Goal: Task Accomplishment & Management: Use online tool/utility

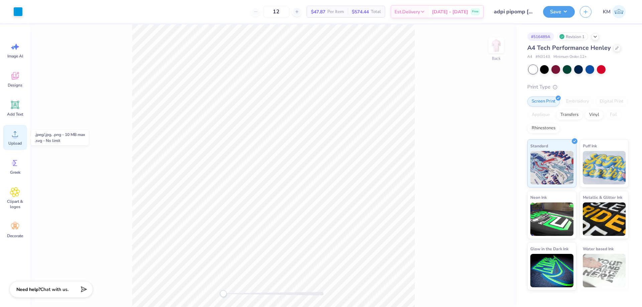
click at [13, 134] on icon at bounding box center [15, 134] width 10 height 10
click at [15, 109] on icon at bounding box center [15, 105] width 10 height 10
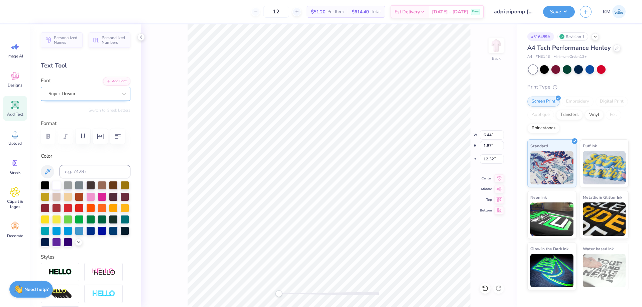
click at [86, 96] on div "Super Dream" at bounding box center [83, 94] width 70 height 10
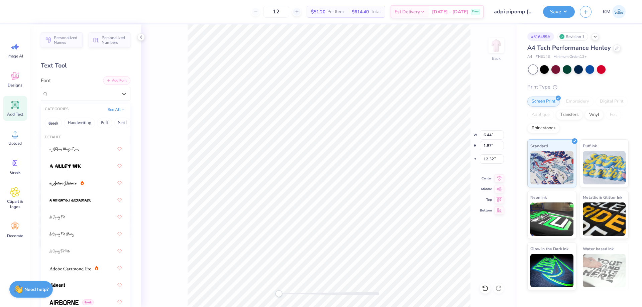
click at [117, 82] on button "Add Font" at bounding box center [116, 80] width 27 height 9
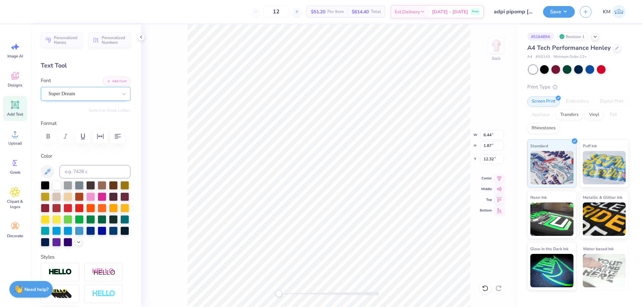
click at [100, 89] on div "Super Dream" at bounding box center [83, 94] width 70 height 10
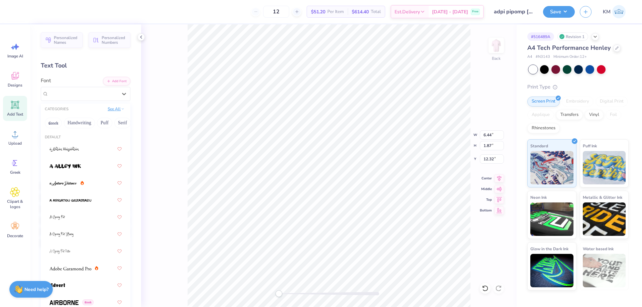
click at [110, 110] on button "See All" at bounding box center [116, 109] width 21 height 7
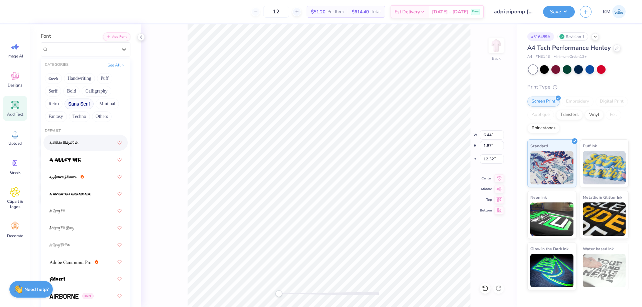
scroll to position [33, 0]
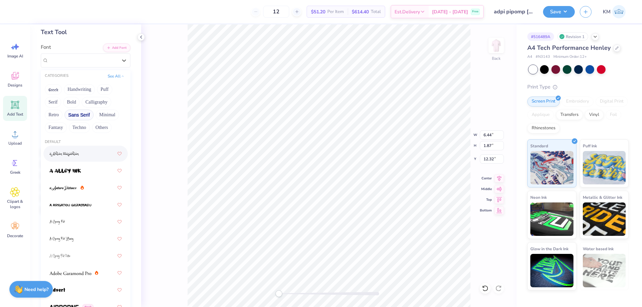
click at [82, 114] on button "Sans Serif" at bounding box center [78, 115] width 29 height 11
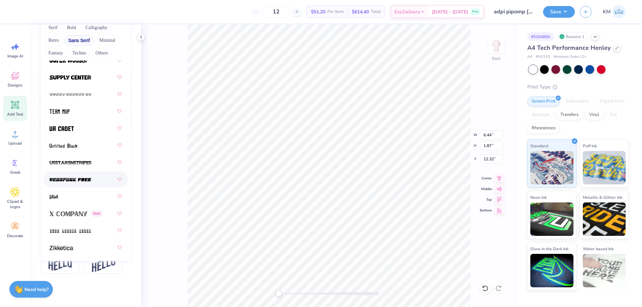
scroll to position [119, 0]
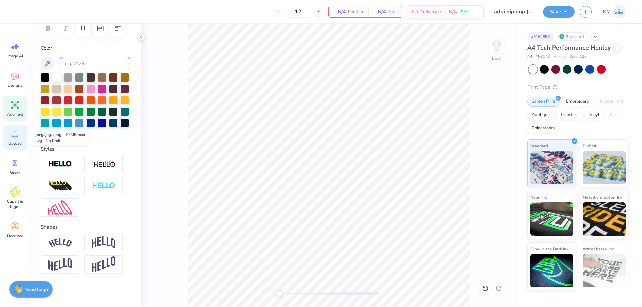
click at [18, 136] on icon at bounding box center [15, 134] width 6 height 6
click at [14, 144] on span "Upload" at bounding box center [14, 143] width 13 height 5
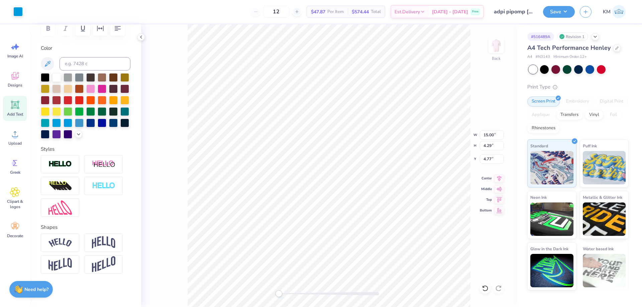
click at [486, 140] on div "Back W 15.00 15.00 " H 4.29 4.29 " Y 4.77 4.77 " Center [GEOGRAPHIC_DATA]" at bounding box center [328, 165] width 375 height 283
click at [487, 136] on div "Back W 15.00 H 4.29 Y 4.77 Center Middle Top Bottom" at bounding box center [328, 165] width 375 height 283
click at [489, 134] on input "15.00" at bounding box center [492, 134] width 24 height 9
type input "12.5"
click at [490, 158] on input "5.13" at bounding box center [492, 158] width 24 height 9
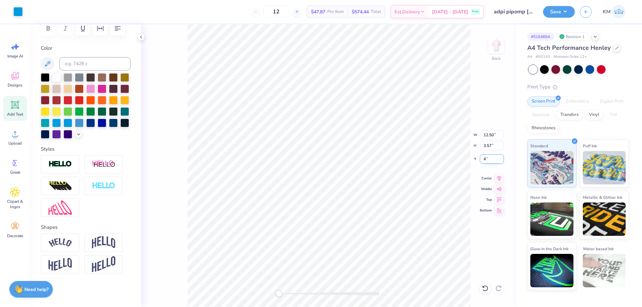
type input "4"
click at [453, 144] on div "Back W 12.50 H 3.57 Y 4 Center Middle Top Bottom" at bounding box center [328, 165] width 375 height 283
click at [491, 160] on input "4.00" at bounding box center [492, 158] width 24 height 9
type input "5"
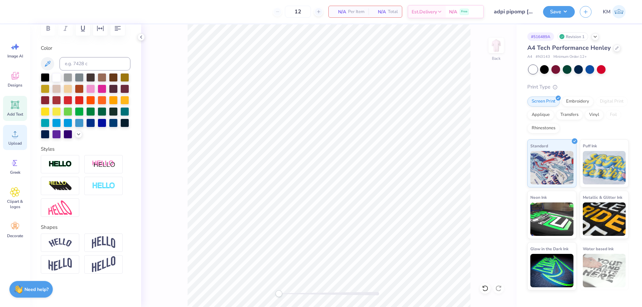
click at [20, 137] on div "Upload" at bounding box center [15, 137] width 24 height 25
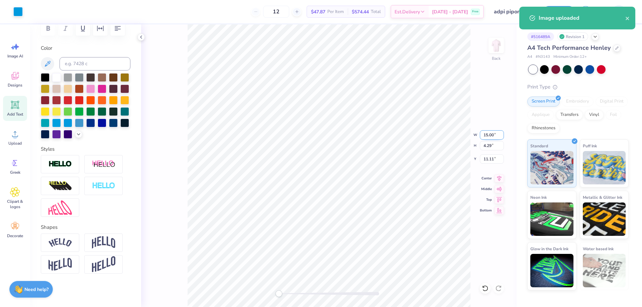
click at [491, 134] on input "15.00" at bounding box center [492, 134] width 24 height 9
type input "12.5"
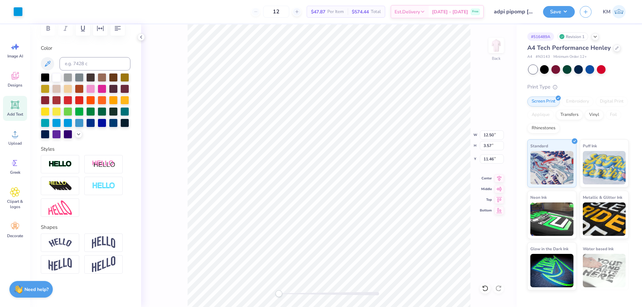
click at [486, 153] on div "Back W 12.50 12.50 " H 3.57 3.57 " Y 11.46 11.46 " Center Middle Top Bottom" at bounding box center [328, 165] width 375 height 283
click at [487, 158] on div "Back W 12.50 H 3.57 Y 11.46 Center Middle Top Bottom" at bounding box center [328, 165] width 375 height 283
click at [488, 159] on input "11.46" at bounding box center [492, 158] width 24 height 9
type input "3"
type input "5"
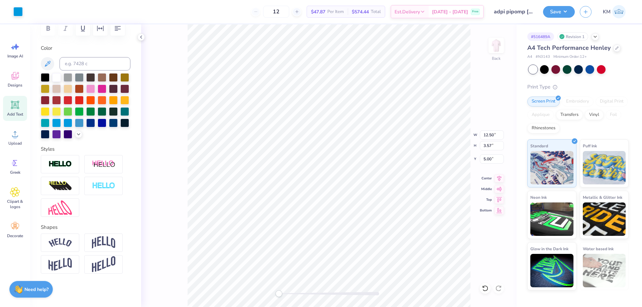
click at [563, 16] on button "Save" at bounding box center [559, 12] width 32 height 12
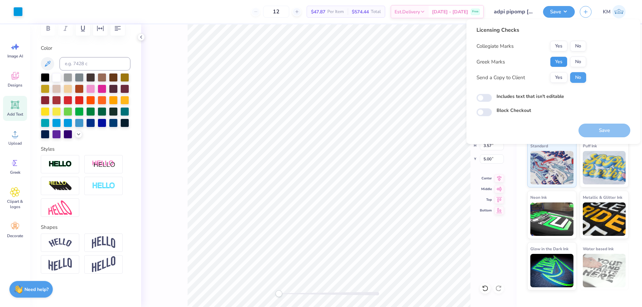
click at [559, 60] on button "Yes" at bounding box center [558, 61] width 17 height 11
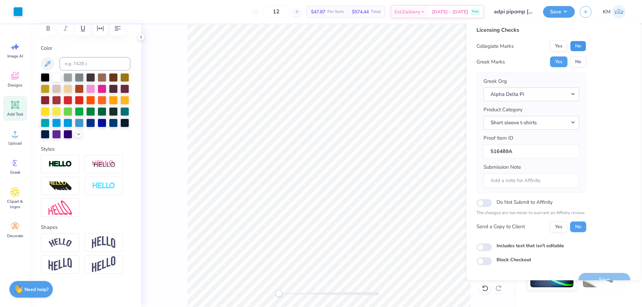
click at [577, 47] on button "No" at bounding box center [578, 46] width 16 height 11
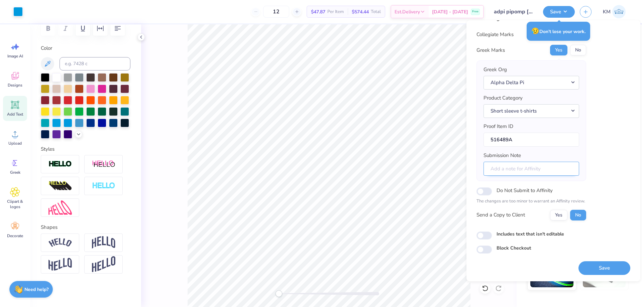
click at [524, 164] on input "Submission Note" at bounding box center [531, 169] width 96 height 14
paste input "CHAPTER NAME: ZETA LAMBDA, EVENT NAME: PIPOMP 2025"
drag, startPoint x: 544, startPoint y: 169, endPoint x: 466, endPoint y: 169, distance: 77.9
click at [466, 169] on div "Licensing Checks Collegiate Marks Yes No Greek Marks Yes No Greek Org Alpha Del…" at bounding box center [553, 150] width 174 height 261
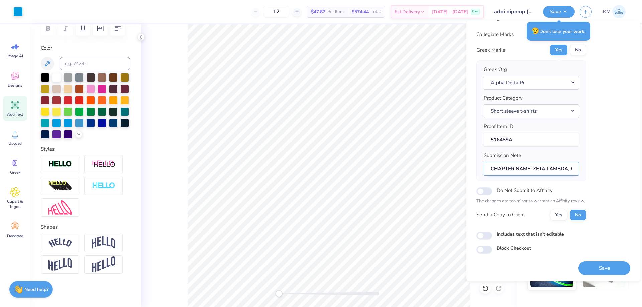
click at [542, 172] on input "CHAPTER NAME: ZETA LAMBDA, EVENT NAME: PIPOMP 2025" at bounding box center [531, 169] width 96 height 14
drag, startPoint x: 528, startPoint y: 169, endPoint x: 611, endPoint y: 169, distance: 83.2
click at [611, 169] on div "Licensing Checks Collegiate Marks Yes No Greek Marks Yes No Greek Org Alpha Del…" at bounding box center [553, 133] width 154 height 239
click at [564, 169] on input "CHAPTER NAME: ZETA LAMBDA, EVENT NAME: PIPOMP 2025" at bounding box center [531, 169] width 96 height 14
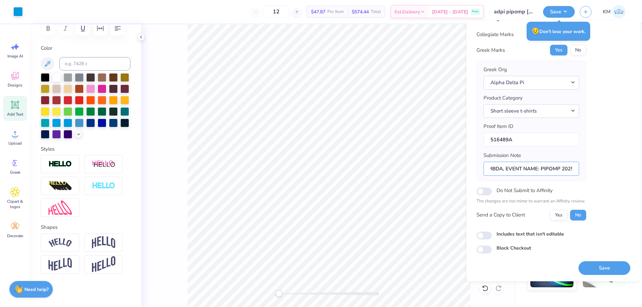
scroll to position [0, 0]
drag, startPoint x: 528, startPoint y: 168, endPoint x: 466, endPoint y: 168, distance: 62.2
click at [466, 168] on div "Licensing Checks Collegiate Marks Yes No Greek Marks Yes No Greek Org Alpha Del…" at bounding box center [553, 150] width 174 height 261
type input "CHAPTER NAME: ZETA LAMBDA, EVENT NAME: PIPOMP 2025"
click at [558, 215] on button "Yes" at bounding box center [558, 215] width 17 height 11
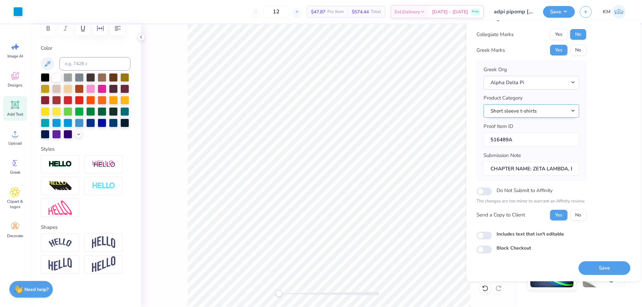
click at [526, 110] on button "Short sleeve t-shirts" at bounding box center [531, 111] width 96 height 14
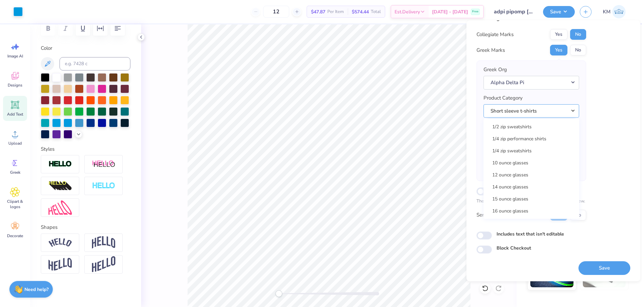
click at [526, 110] on button "Short sleeve t-shirts" at bounding box center [531, 111] width 96 height 14
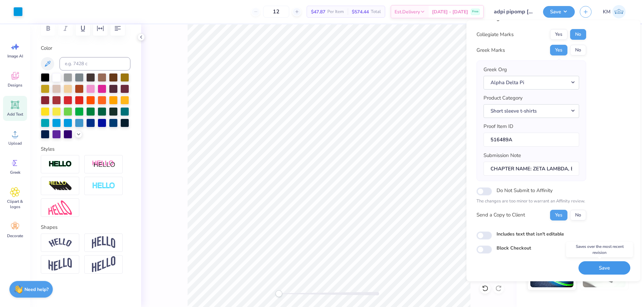
click at [585, 265] on button "Save" at bounding box center [604, 268] width 52 height 14
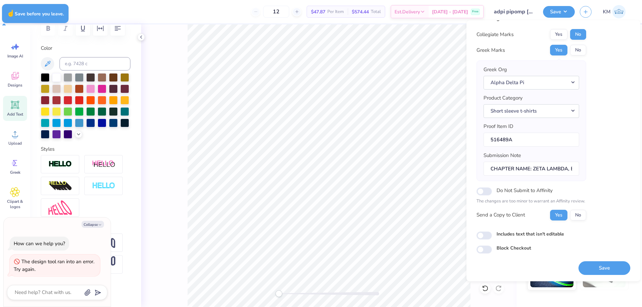
type textarea "x"
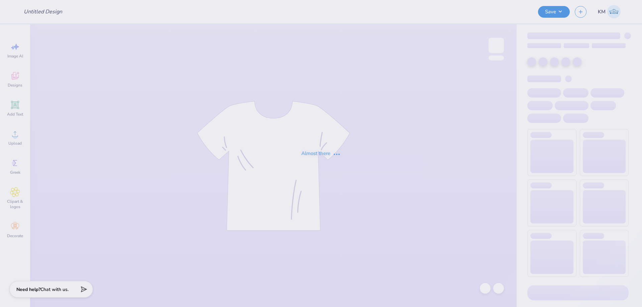
type input "adpi pipomp [PERSON_NAME]"
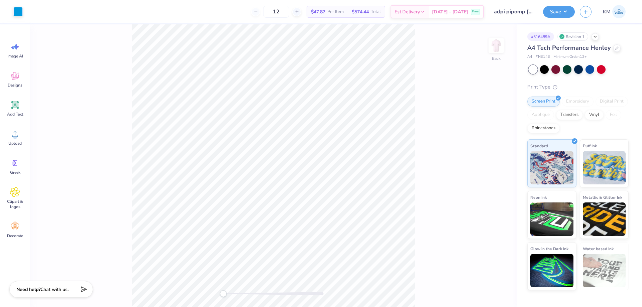
click at [436, 169] on div "Back" at bounding box center [273, 165] width 486 height 283
click at [19, 134] on icon at bounding box center [15, 134] width 10 height 10
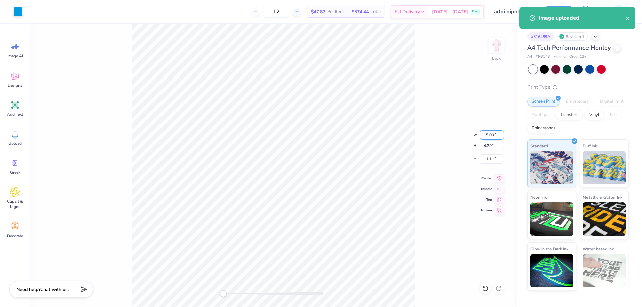
click at [490, 136] on input "15.00" at bounding box center [492, 134] width 24 height 9
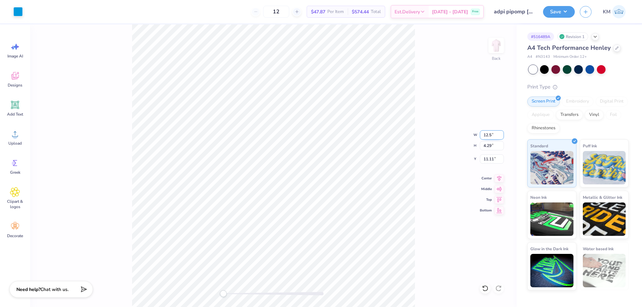
type input "12.5"
click at [490, 157] on input "11.46" at bounding box center [492, 158] width 24 height 9
type input "5"
click at [555, 11] on button "Save" at bounding box center [559, 11] width 32 height 12
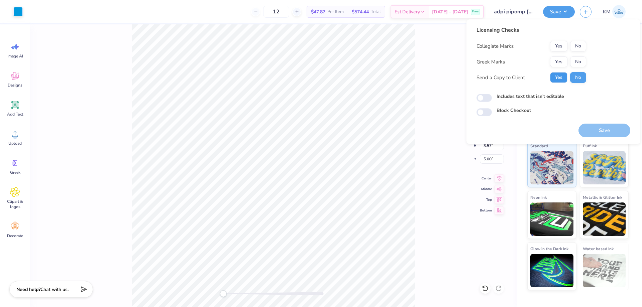
click at [561, 78] on button "Yes" at bounding box center [558, 77] width 17 height 11
click at [559, 61] on button "Yes" at bounding box center [558, 61] width 17 height 11
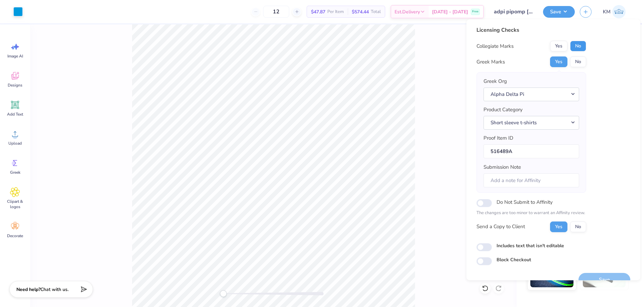
click at [574, 47] on button "No" at bounding box center [578, 46] width 16 height 11
click at [559, 47] on button "Yes" at bounding box center [558, 46] width 17 height 11
click at [509, 178] on input "Submission Note" at bounding box center [531, 180] width 96 height 14
paste input "ZETA LAMBDA, EVENT NAME: PIPOMP 2025"
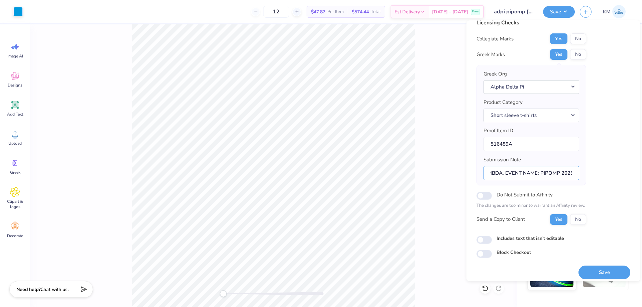
scroll to position [13, 0]
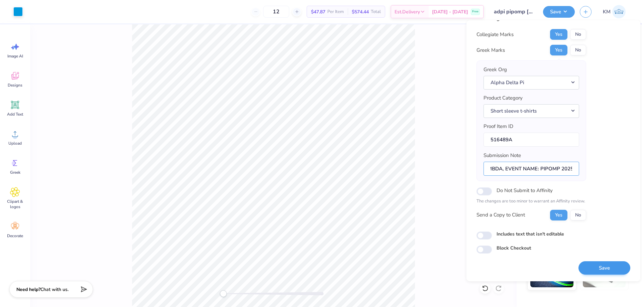
type input "ZETA LAMBDA, EVENT NAME: PIPOMP 2025"
click at [588, 268] on button "Save" at bounding box center [604, 268] width 52 height 14
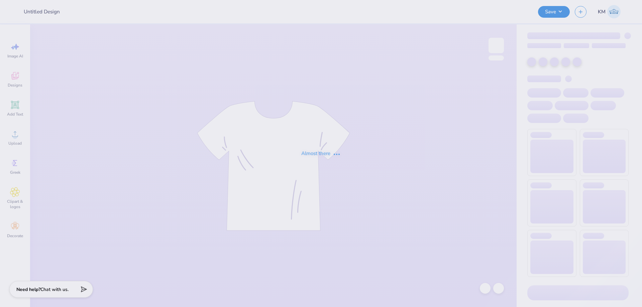
type input "matching sweats"
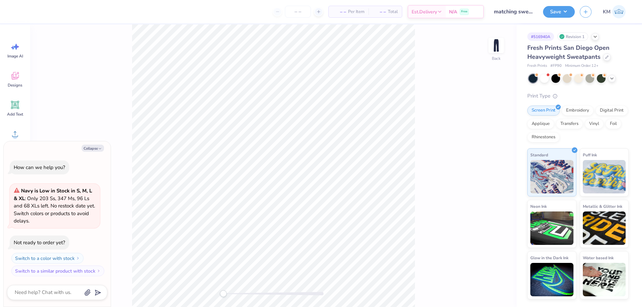
click at [443, 178] on div "Back" at bounding box center [273, 165] width 486 height 283
click at [101, 146] on button "Collapse" at bounding box center [93, 148] width 22 height 7
type textarea "x"
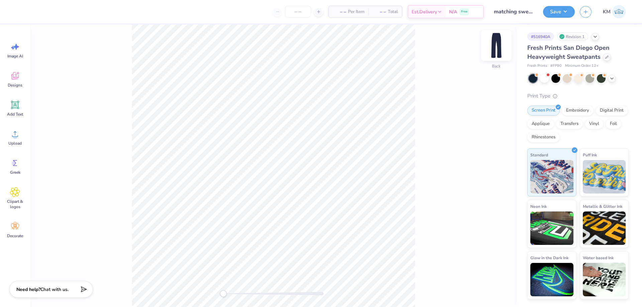
click at [492, 46] on img at bounding box center [496, 45] width 27 height 27
click at [493, 49] on img at bounding box center [496, 45] width 27 height 27
click at [17, 135] on icon at bounding box center [15, 134] width 10 height 10
click at [487, 157] on input "21.06" at bounding box center [492, 158] width 24 height 9
type input "3"
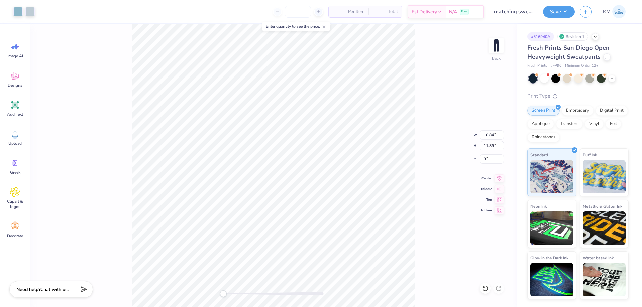
click at [422, 107] on div "Back W 10.84 10.84 " H 11.89 11.89 " Y 3 3 " Center Middle Top Bottom" at bounding box center [273, 165] width 486 height 283
drag, startPoint x: 491, startPoint y: 134, endPoint x: 482, endPoint y: 134, distance: 8.7
click at [482, 134] on input "6.14" at bounding box center [492, 134] width 24 height 9
type input "3.5"
drag, startPoint x: 226, startPoint y: 294, endPoint x: 237, endPoint y: 293, distance: 11.1
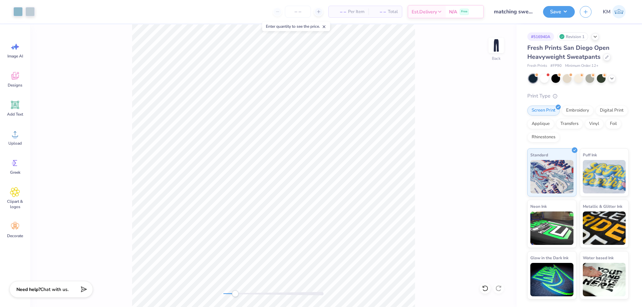
click at [236, 294] on div "Accessibility label" at bounding box center [235, 293] width 7 height 7
click at [490, 158] on input "4.45" at bounding box center [492, 158] width 24 height 9
type input "3"
click at [489, 160] on input "3.03" at bounding box center [492, 158] width 24 height 9
type input "3"
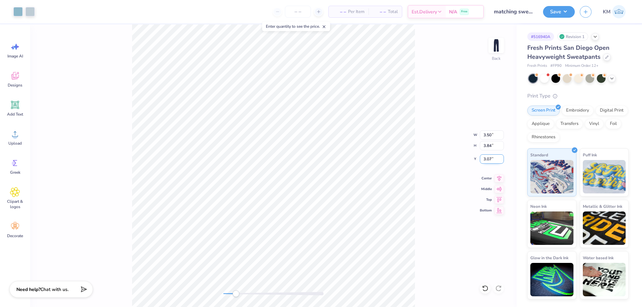
click at [489, 158] on input "3.07" at bounding box center [492, 158] width 24 height 9
type input "3"
click at [233, 290] on div "Accessibility label" at bounding box center [232, 293] width 7 height 7
click at [18, 140] on div "Upload" at bounding box center [15, 137] width 24 height 25
click at [490, 138] on input "10.85" at bounding box center [492, 134] width 24 height 9
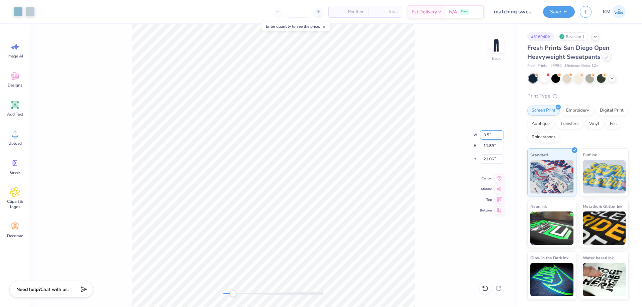
type input "3.5"
click at [223, 298] on div "Back" at bounding box center [273, 165] width 486 height 283
click at [490, 159] on input "7.79" at bounding box center [492, 158] width 24 height 9
type input "3"
drag, startPoint x: 224, startPoint y: 293, endPoint x: 236, endPoint y: 291, distance: 11.6
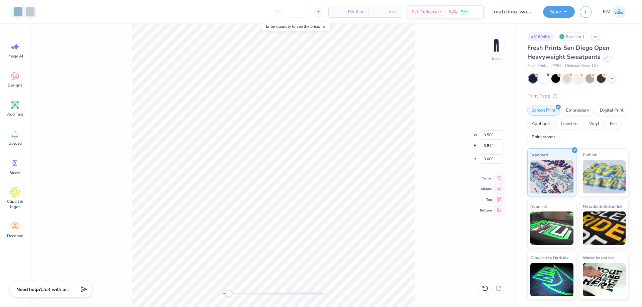
click at [232, 292] on div "Accessibility label" at bounding box center [228, 293] width 7 height 7
click at [488, 158] on input "2.96" at bounding box center [492, 158] width 24 height 9
type input "3"
drag, startPoint x: 233, startPoint y: 295, endPoint x: 220, endPoint y: 294, distance: 13.1
click at [220, 294] on div "Accessibility label" at bounding box center [223, 293] width 7 height 7
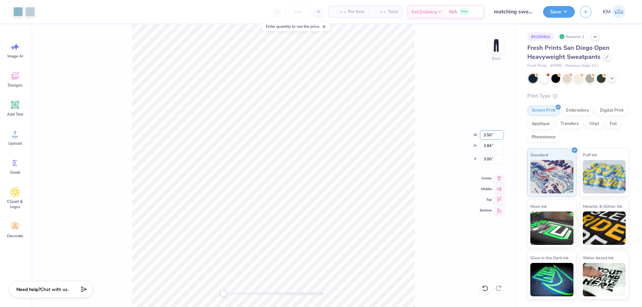
drag, startPoint x: 491, startPoint y: 136, endPoint x: 474, endPoint y: 136, distance: 16.7
click at [474, 136] on div "Back W 3.50 3.50 " H 3.84 3.84 " Y 3.00 3.00 " Center Middle Top Bottom" at bounding box center [273, 165] width 486 height 283
click at [490, 135] on input "3.50" at bounding box center [492, 134] width 24 height 9
type input "4"
click at [427, 107] on div "Back W 4 4 " H 3.84 3.84 " Y 3.00 3.00 " Center Middle Top Bottom" at bounding box center [273, 165] width 486 height 283
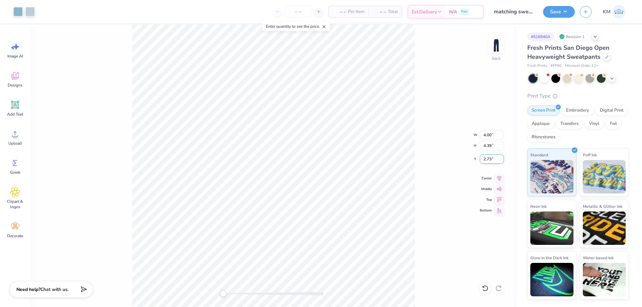
click at [485, 161] on input "2.73" at bounding box center [492, 158] width 24 height 9
type input "3"
click at [491, 135] on input "4.00" at bounding box center [492, 134] width 24 height 9
type input "3.5"
click at [491, 160] on input "3.27" at bounding box center [492, 158] width 24 height 9
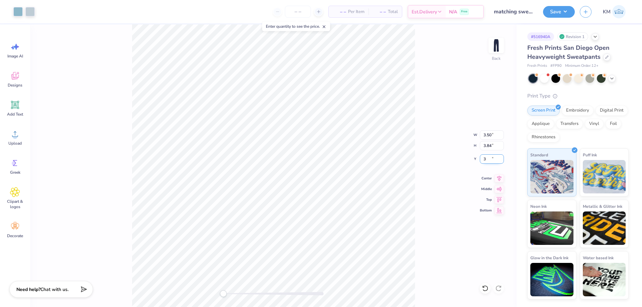
type input "3"
drag, startPoint x: 492, startPoint y: 135, endPoint x: 479, endPoint y: 135, distance: 12.7
click at [479, 135] on div "Back W 3.50 3.50 " H 3.84 3.84 " Y 3.00 3.00 " Center Middle Top Bottom" at bounding box center [273, 165] width 486 height 283
drag, startPoint x: 490, startPoint y: 137, endPoint x: 483, endPoint y: 136, distance: 7.4
click at [483, 136] on input "3.50" at bounding box center [492, 134] width 24 height 9
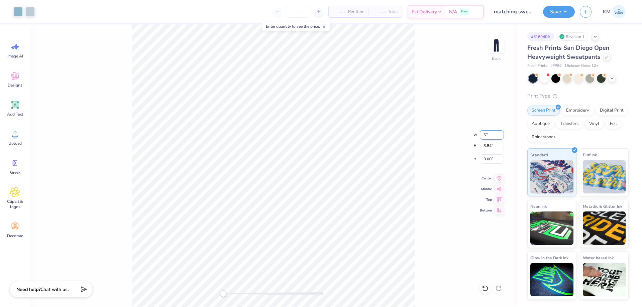
type input "5"
drag, startPoint x: 490, startPoint y: 134, endPoint x: 478, endPoint y: 134, distance: 12.0
click at [478, 134] on div "Back W 5.00 5.00 " H 5.48 5.48 " Y 5.62 5.62 " Center Middle Top Bottom" at bounding box center [273, 165] width 486 height 283
drag, startPoint x: 484, startPoint y: 136, endPoint x: 491, endPoint y: 134, distance: 6.9
click at [491, 134] on input "5.00" at bounding box center [492, 134] width 24 height 9
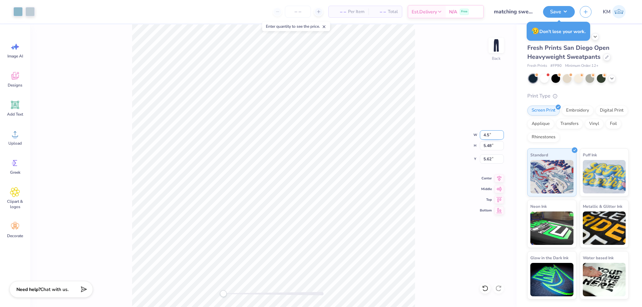
type input "4.5"
drag, startPoint x: 491, startPoint y: 158, endPoint x: 482, endPoint y: 158, distance: 9.4
click at [482, 158] on input "5.90" at bounding box center [492, 158] width 24 height 9
type input "5"
click at [430, 144] on div "Back W 4.50 4.50 " H 4.93 4.93 " Y 5 5 " Center Middle Top Bottom" at bounding box center [273, 165] width 486 height 283
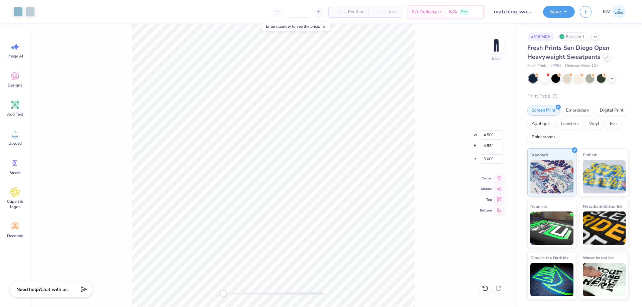
click at [448, 156] on div "Back W 4.50 4.50 " H 4.93 4.93 " Y 5.00 5.00 " Center Middle Top Bottom" at bounding box center [273, 165] width 486 height 283
drag, startPoint x: 491, startPoint y: 158, endPoint x: 476, endPoint y: 158, distance: 15.4
click at [476, 158] on div "Back W 4.50 4.50 " H 4.93 4.93 " Y 5.15 5.15 " Center Middle Top Bottom" at bounding box center [273, 165] width 486 height 283
click at [494, 160] on input "5.15" at bounding box center [492, 158] width 24 height 9
type input "5"
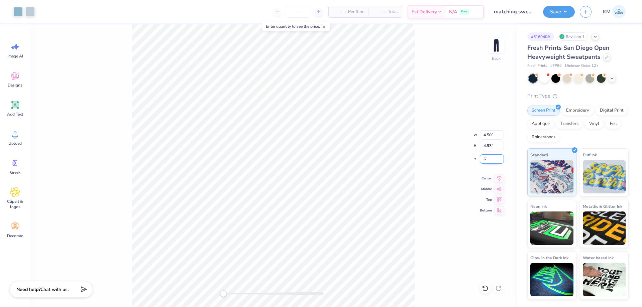
type input "6"
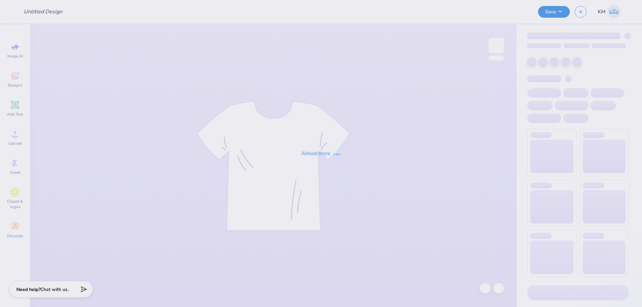
type input "AXO PW Polo"
